Goal: Information Seeking & Learning: Learn about a topic

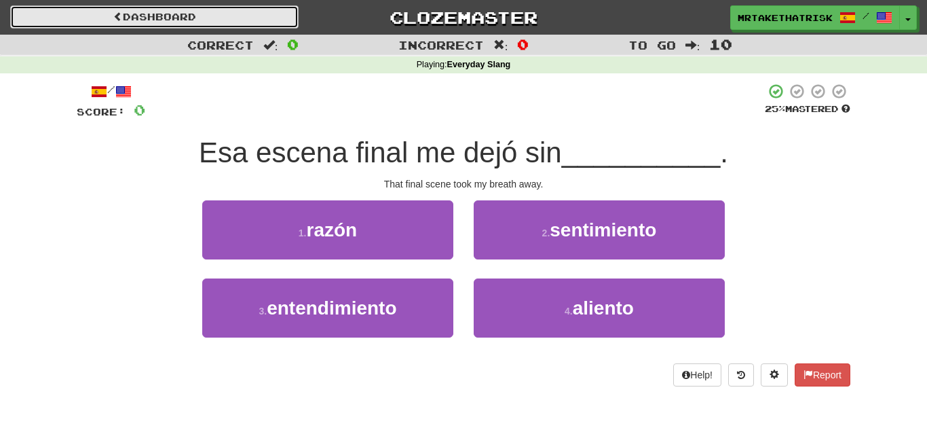
click at [253, 28] on link "Dashboard" at bounding box center [154, 16] width 289 height 23
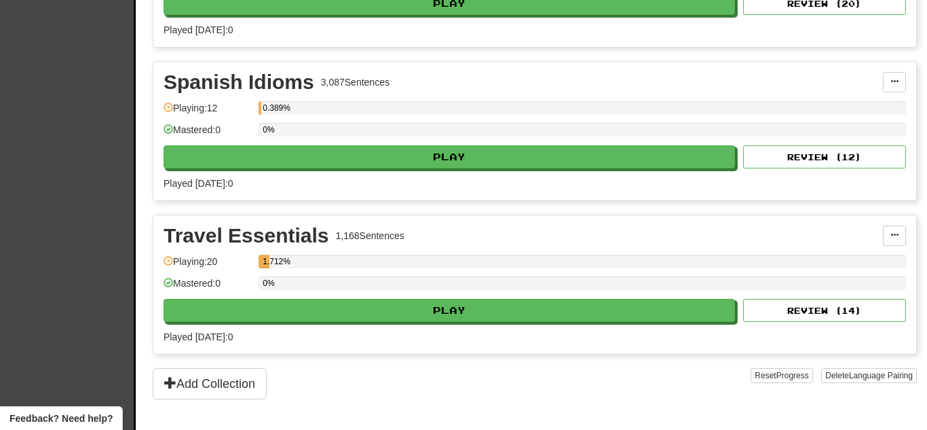
scroll to position [2885, 0]
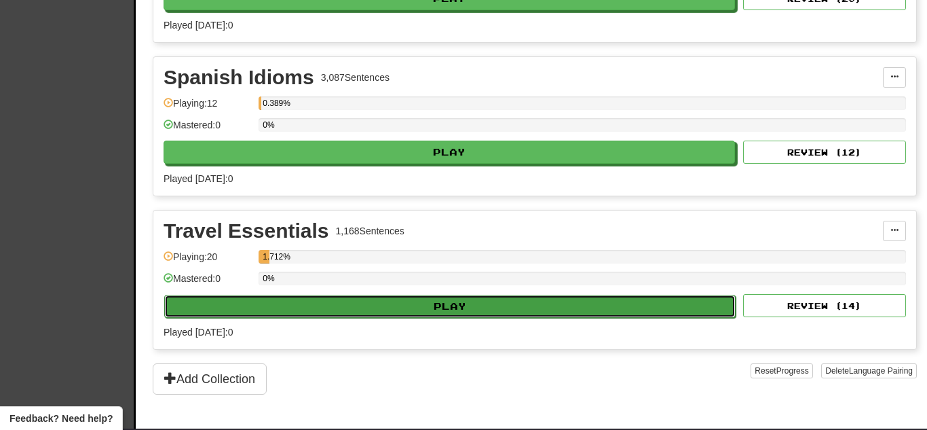
click at [267, 312] on button "Play" at bounding box center [450, 306] width 572 height 23
select select "**"
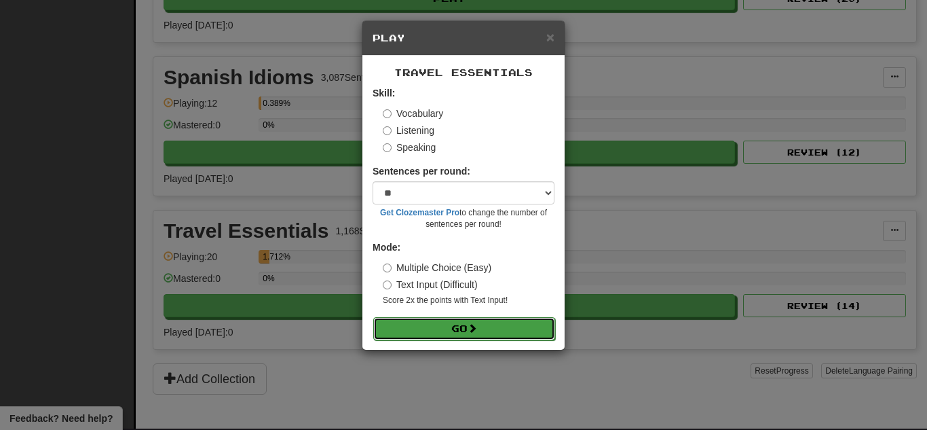
click at [438, 329] on button "Go" at bounding box center [464, 328] width 182 height 23
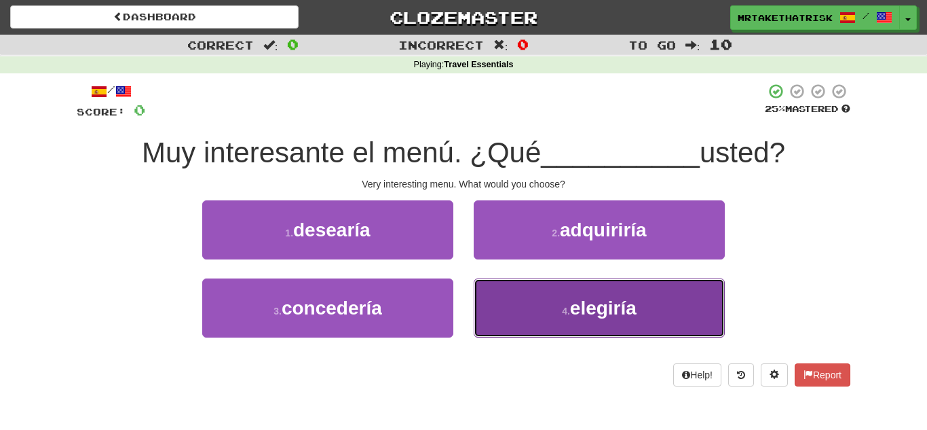
click at [645, 296] on button "4 . elegiría" at bounding box center [599, 307] width 251 height 59
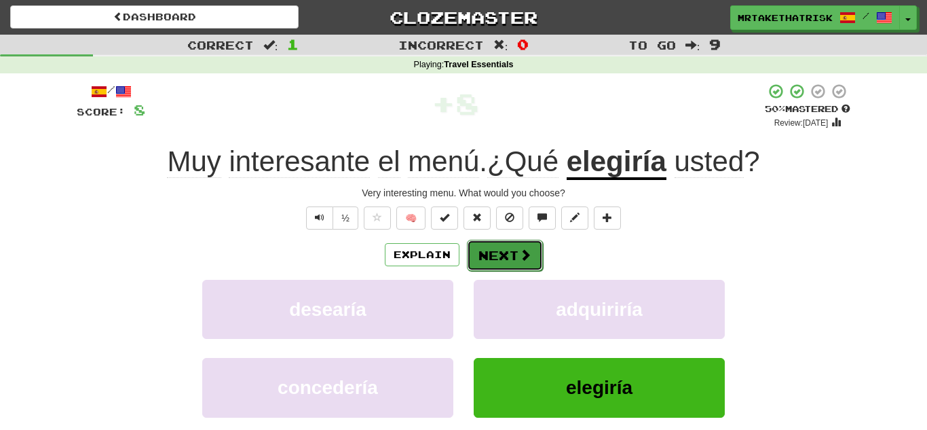
click at [532, 259] on button "Next" at bounding box center [505, 255] width 76 height 31
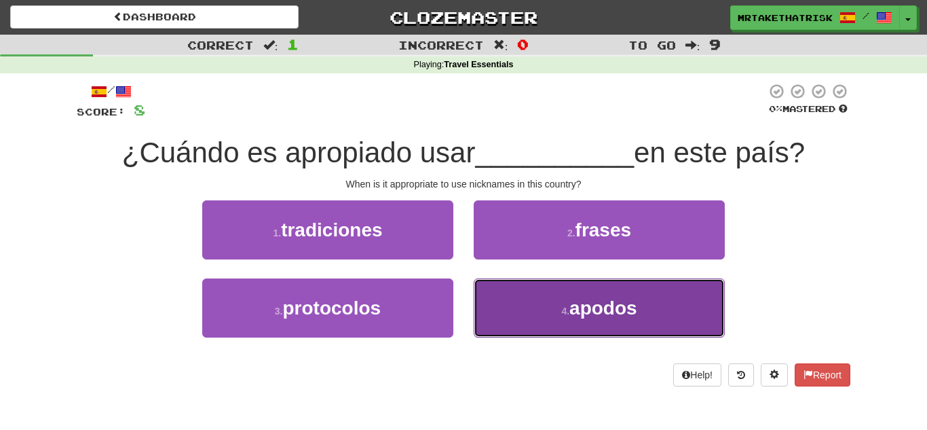
click at [536, 289] on button "4 . apodos" at bounding box center [599, 307] width 251 height 59
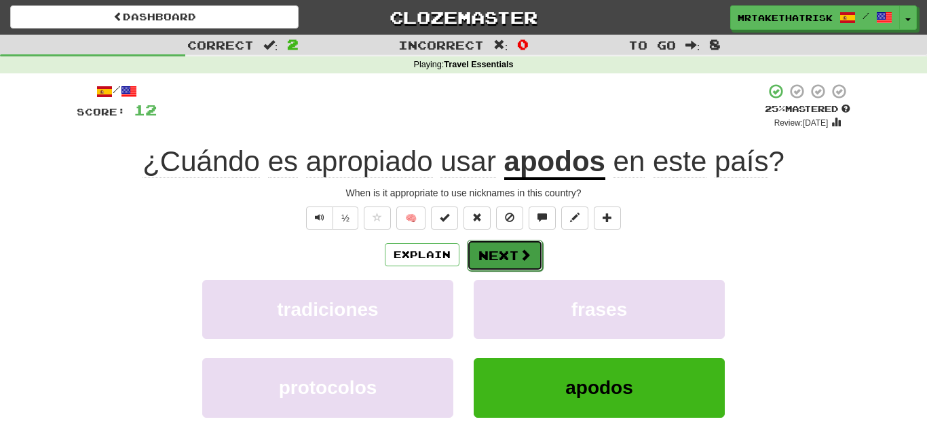
click at [508, 259] on button "Next" at bounding box center [505, 255] width 76 height 31
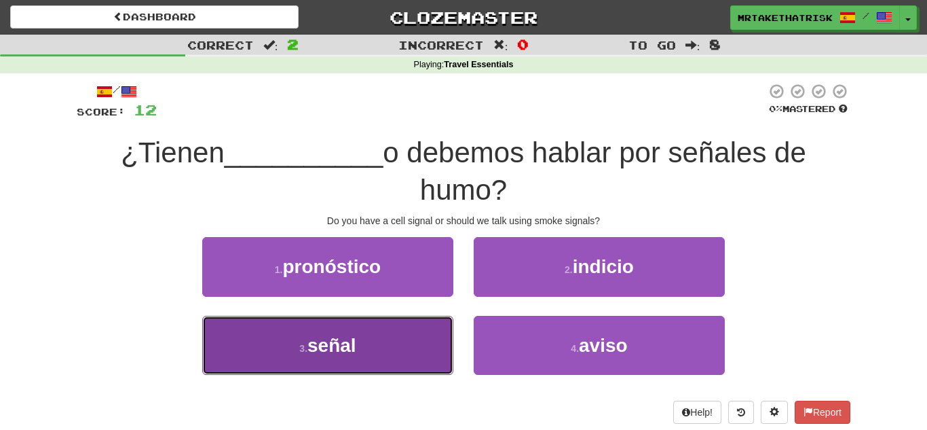
click at [383, 334] on button "3 . señal" at bounding box center [327, 345] width 251 height 59
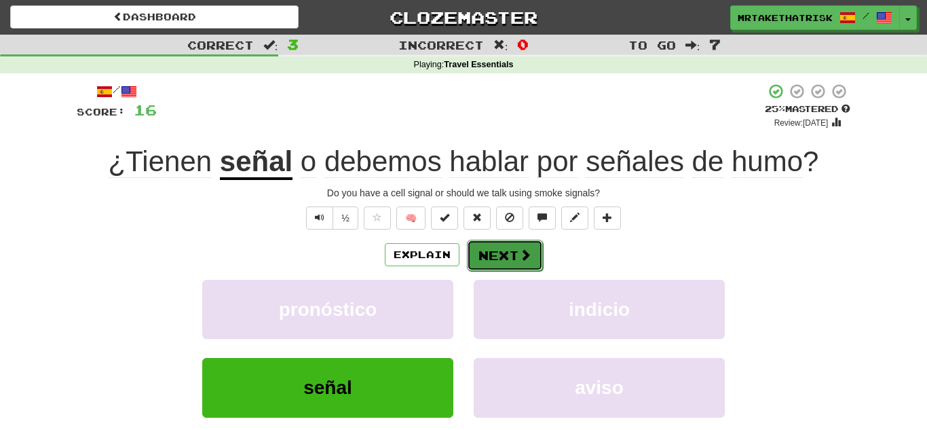
click at [495, 256] on button "Next" at bounding box center [505, 255] width 76 height 31
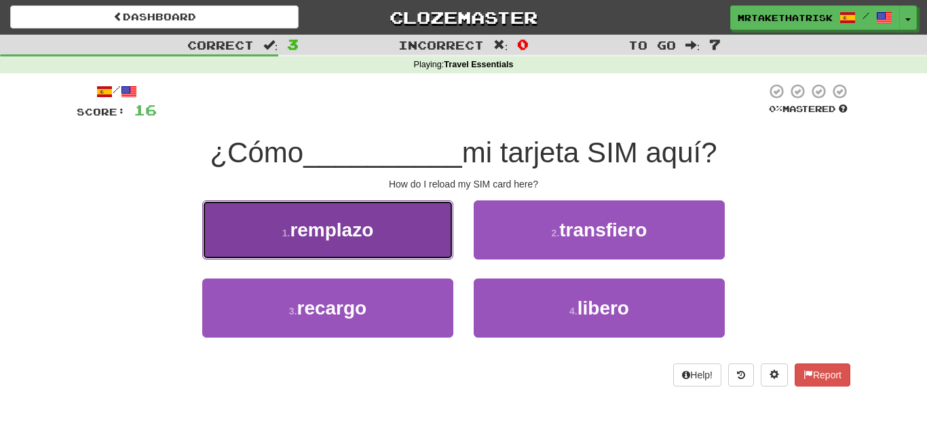
click at [418, 247] on button "1 . remplazo" at bounding box center [327, 229] width 251 height 59
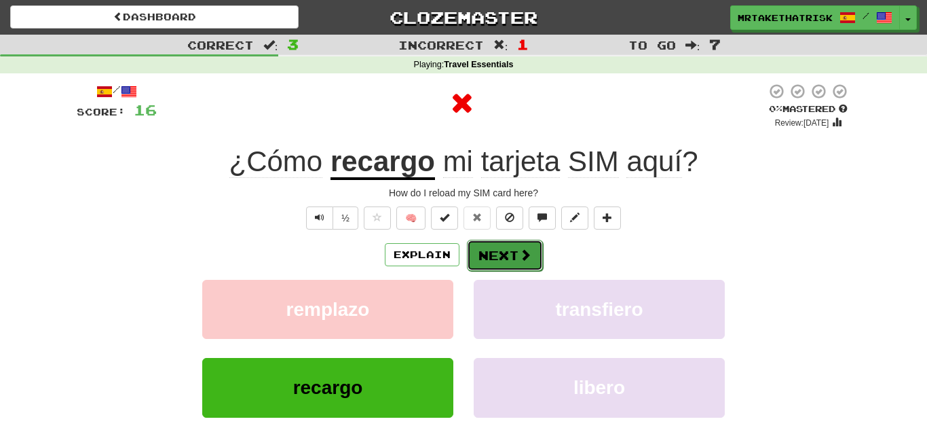
click at [492, 246] on button "Next" at bounding box center [505, 255] width 76 height 31
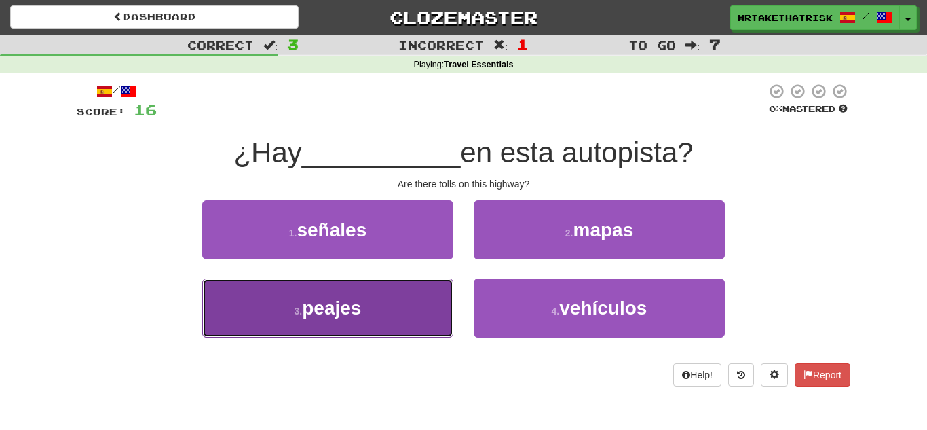
click at [434, 292] on button "3 . peajes" at bounding box center [327, 307] width 251 height 59
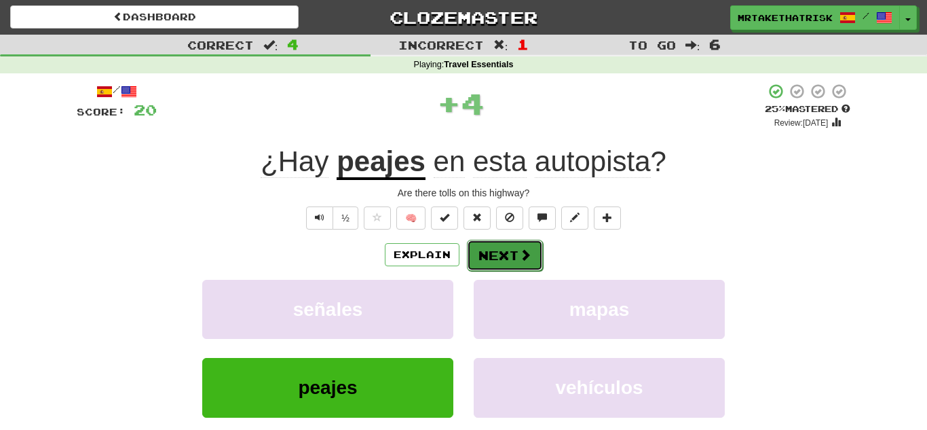
click at [479, 268] on button "Next" at bounding box center [505, 255] width 76 height 31
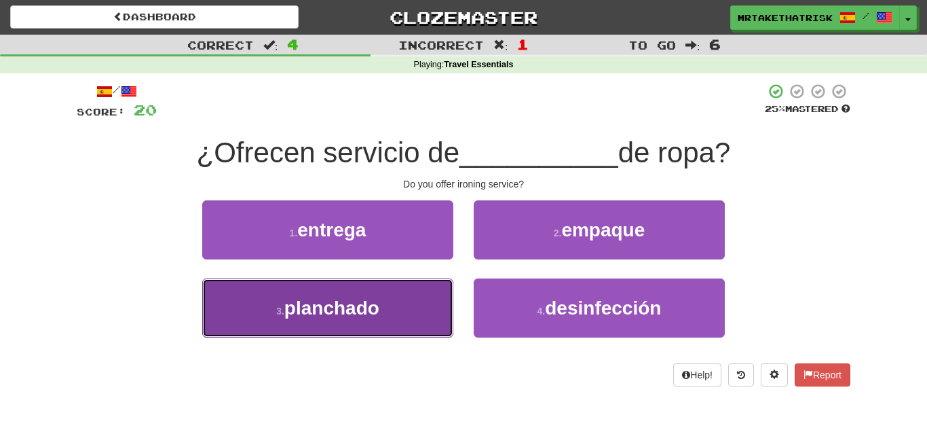
click at [406, 297] on button "3 . [GEOGRAPHIC_DATA]" at bounding box center [327, 307] width 251 height 59
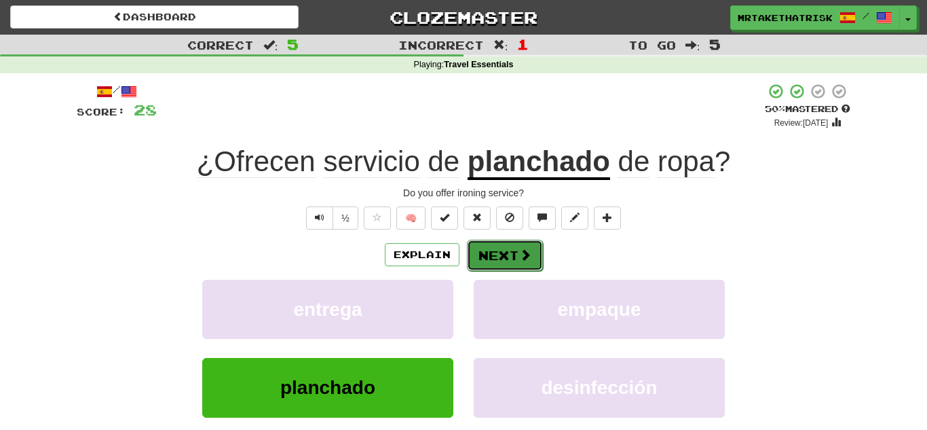
click at [523, 255] on span at bounding box center [525, 254] width 12 height 12
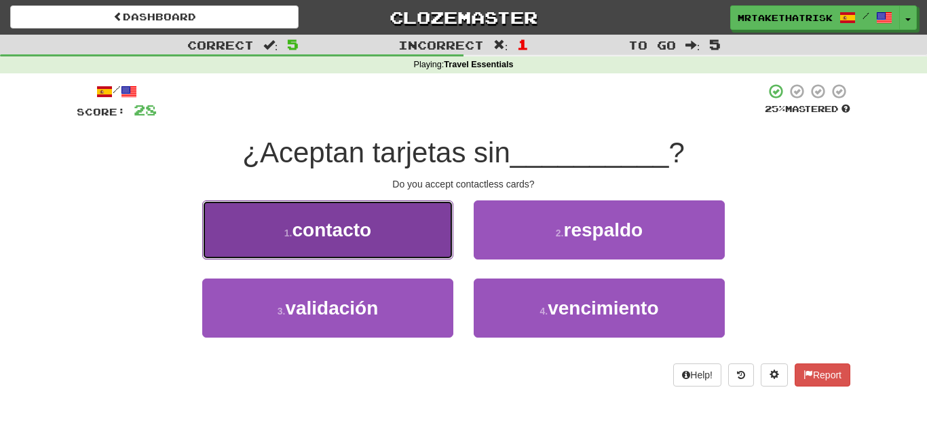
click at [403, 243] on button "1 . contacto" at bounding box center [327, 229] width 251 height 59
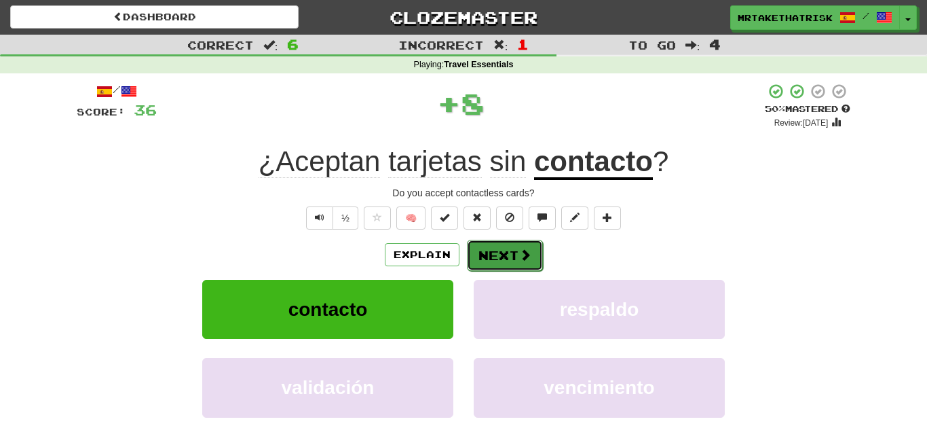
click at [500, 257] on button "Next" at bounding box center [505, 255] width 76 height 31
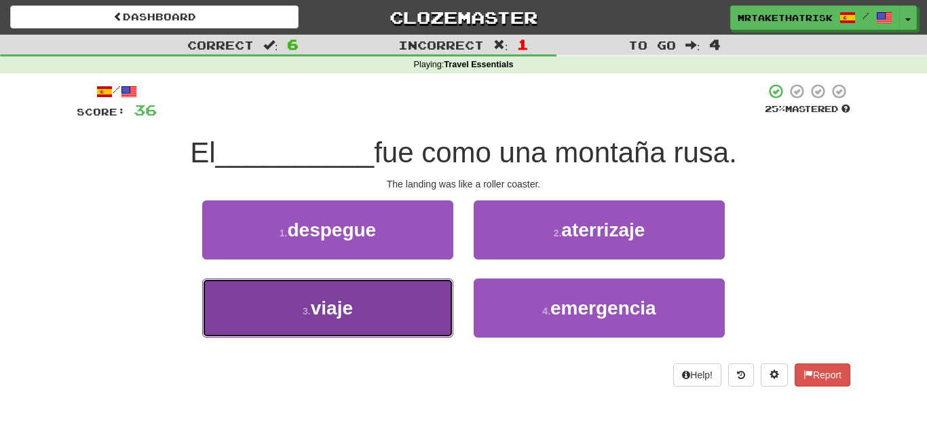
click at [428, 287] on button "3 . viaje" at bounding box center [327, 307] width 251 height 59
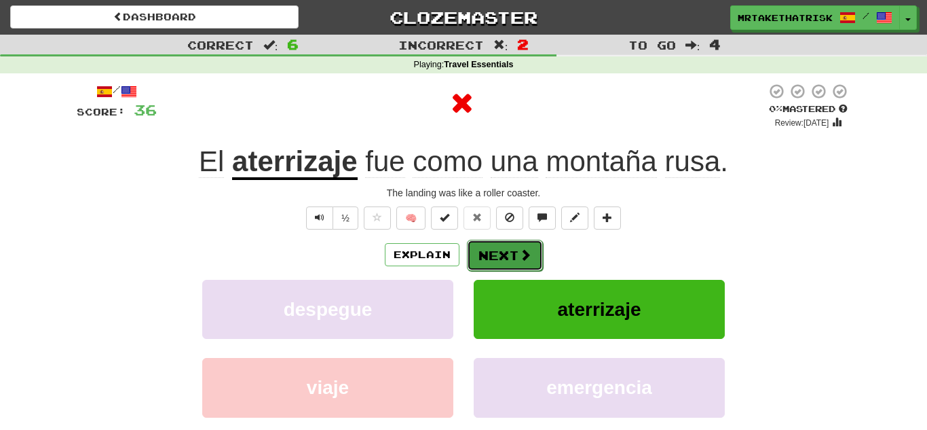
click at [492, 257] on button "Next" at bounding box center [505, 255] width 76 height 31
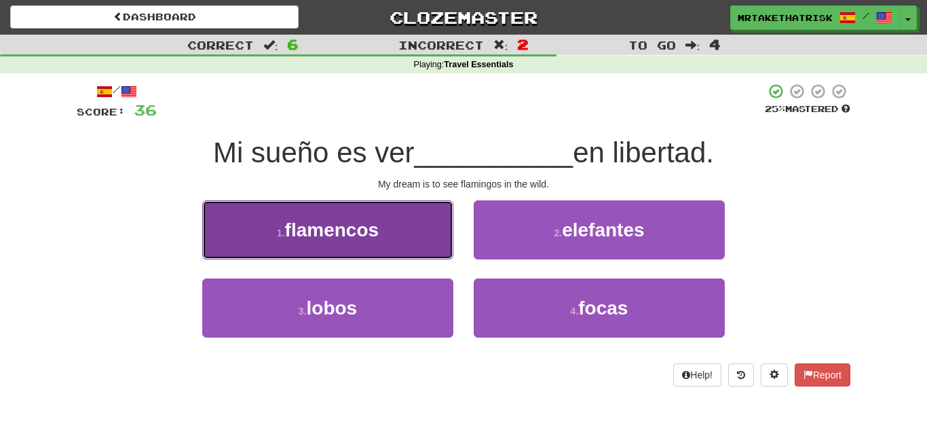
click at [417, 215] on button "1 . flamencos" at bounding box center [327, 229] width 251 height 59
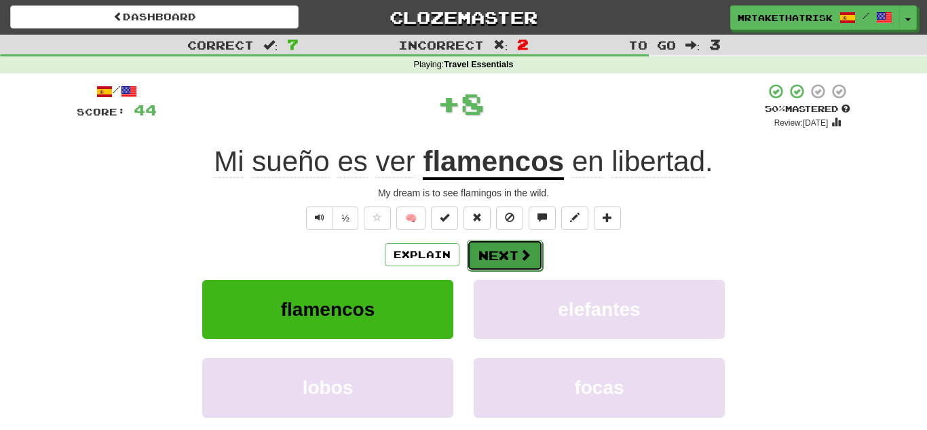
click at [523, 257] on span at bounding box center [525, 254] width 12 height 12
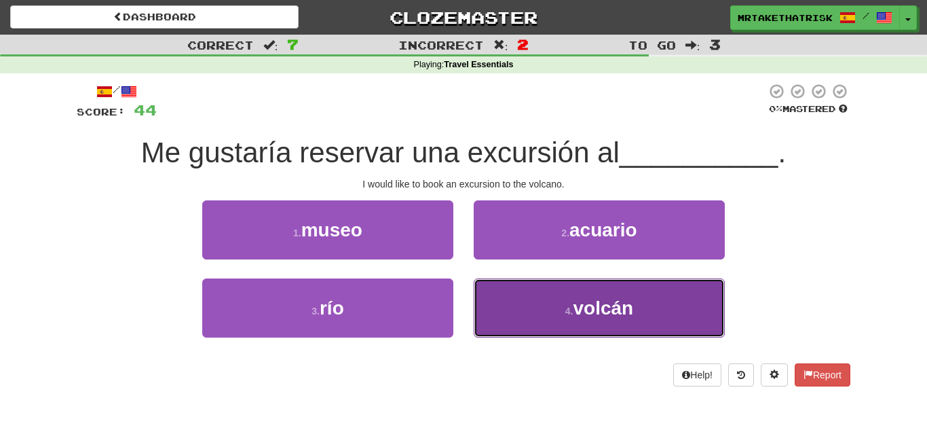
click at [525, 335] on button "4 . volcán" at bounding box center [599, 307] width 251 height 59
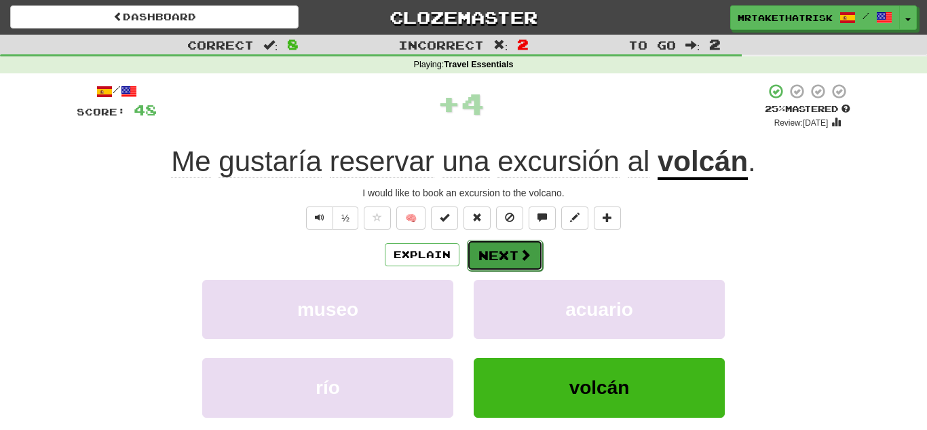
click at [502, 266] on button "Next" at bounding box center [505, 255] width 76 height 31
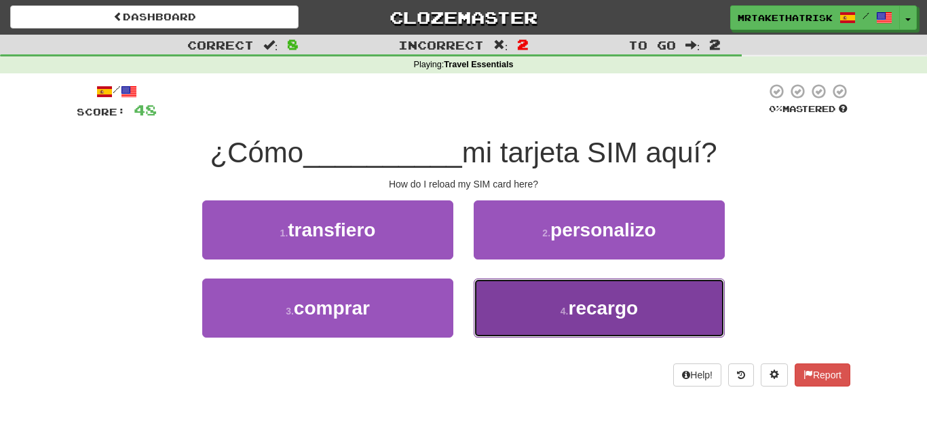
click at [560, 301] on button "4 . [GEOGRAPHIC_DATA]" at bounding box center [599, 307] width 251 height 59
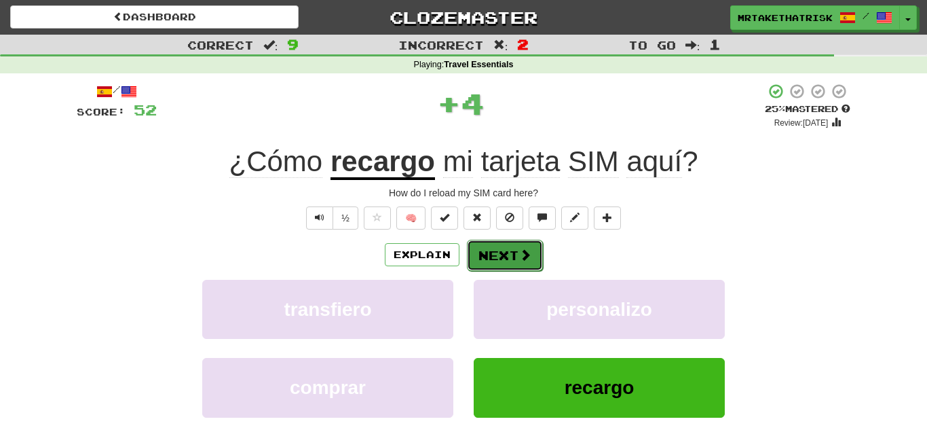
click at [526, 249] on span at bounding box center [525, 254] width 12 height 12
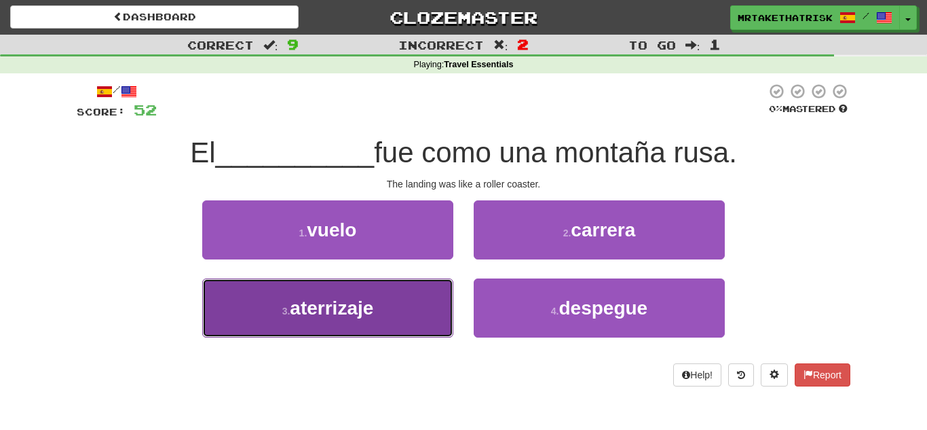
click at [410, 314] on button "3 . aterrizaje" at bounding box center [327, 307] width 251 height 59
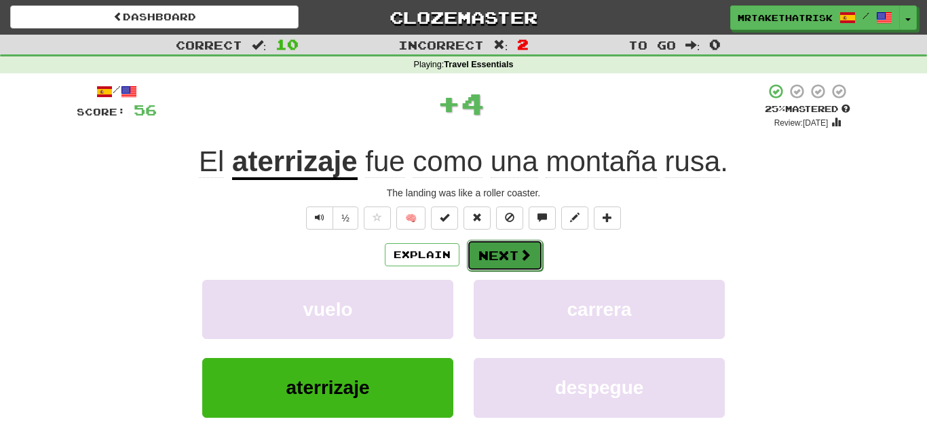
click at [504, 260] on button "Next" at bounding box center [505, 255] width 76 height 31
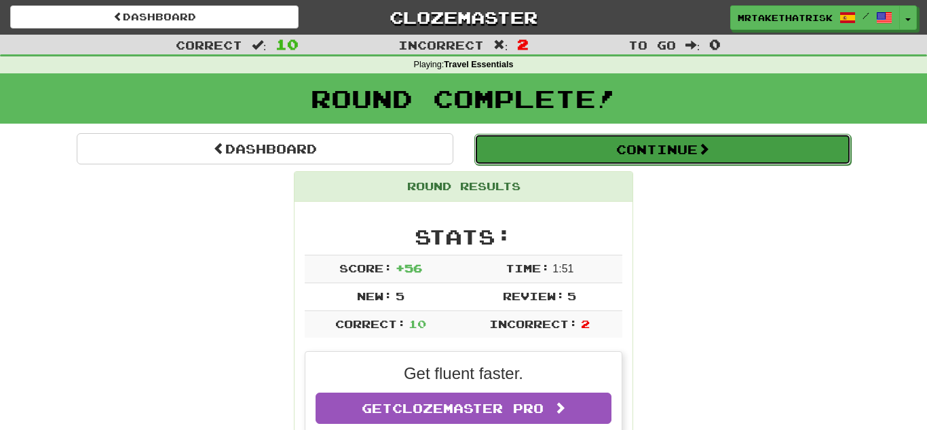
click at [623, 143] on button "Continue" at bounding box center [663, 149] width 377 height 31
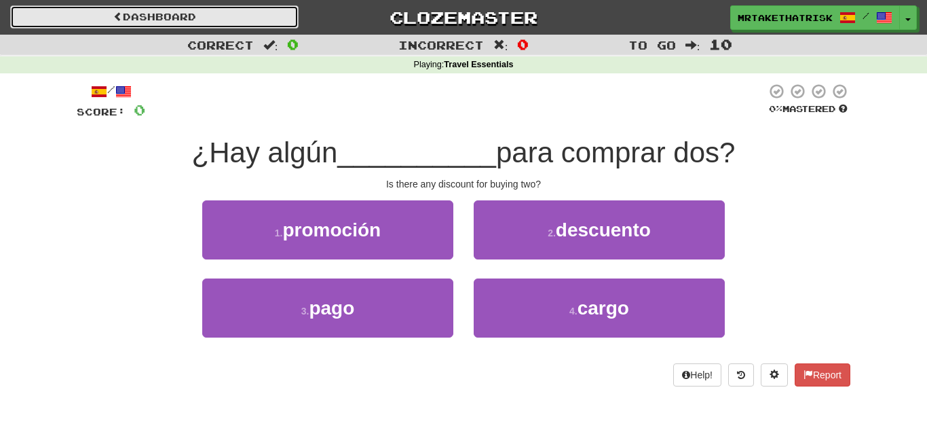
click at [130, 21] on link "Dashboard" at bounding box center [154, 16] width 289 height 23
